Goal: Task Accomplishment & Management: Use online tool/utility

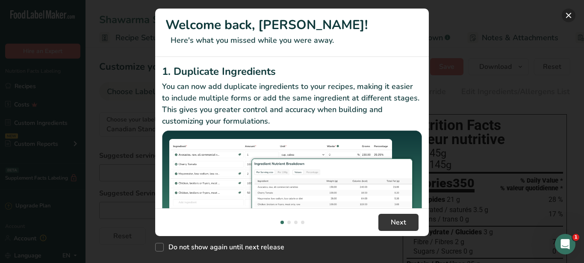
click at [569, 14] on button "New Features" at bounding box center [569, 16] width 14 height 14
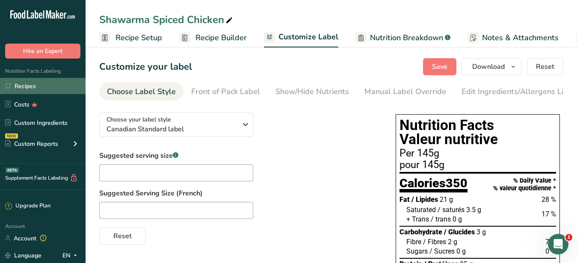
click at [41, 91] on link "Recipes" at bounding box center [43, 86] width 86 height 16
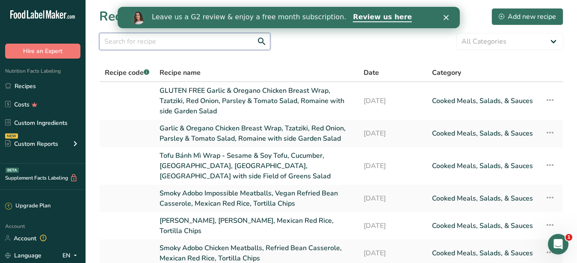
click at [178, 44] on input "text" at bounding box center [184, 41] width 171 height 17
paste input "Oregano & Garlic Marinade"
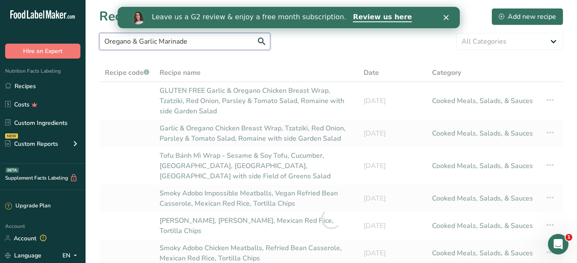
click at [214, 41] on input "Oregano & Garlic Marinade" at bounding box center [184, 41] width 171 height 17
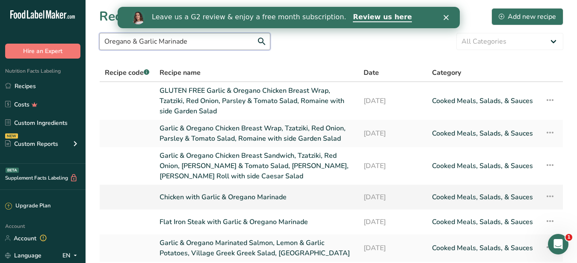
type input "Oregano & Garlic Marinade"
click at [231, 188] on link "Chicken with Garlic & Oregano Marinade" at bounding box center [257, 197] width 194 height 18
